Goal: Task Accomplishment & Management: Manage account settings

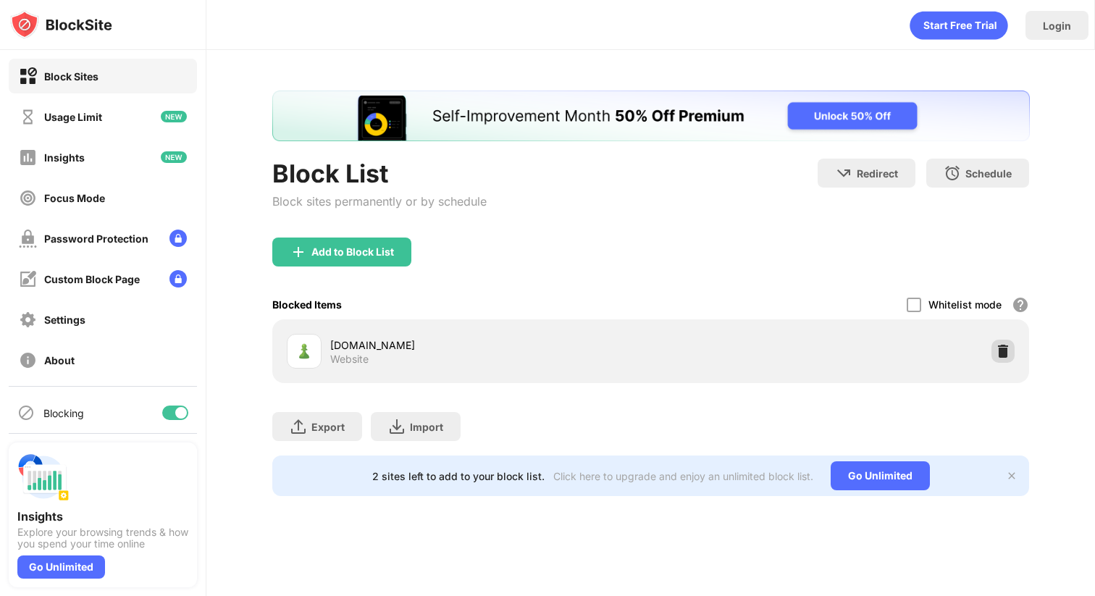
click at [1001, 350] on img at bounding box center [1003, 351] width 14 height 14
click at [1009, 350] on img at bounding box center [1003, 351] width 14 height 14
